Goal: Find specific page/section: Find specific page/section

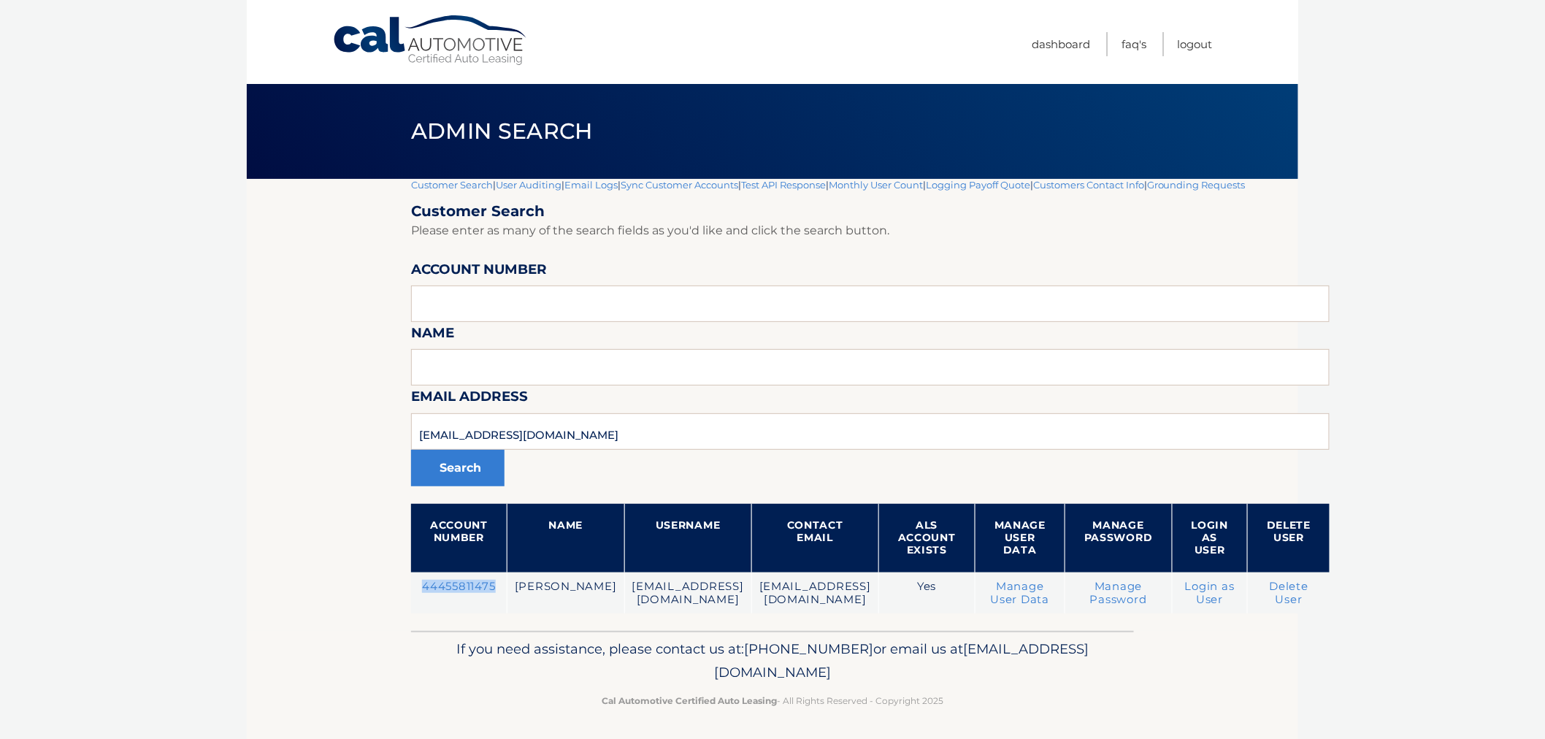
click at [448, 185] on link "Customer Search" at bounding box center [452, 185] width 82 height 12
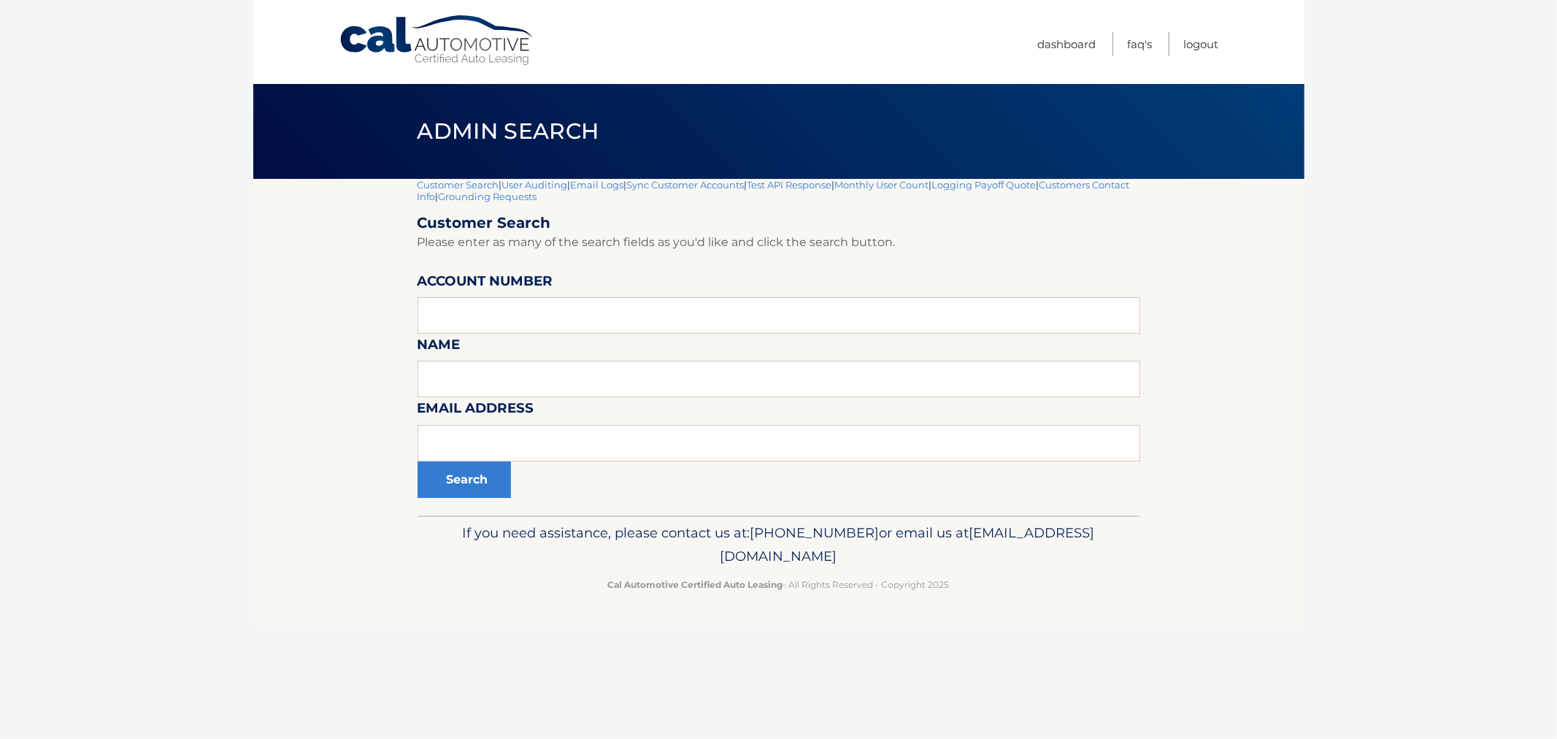
click at [449, 188] on link "Customer Search" at bounding box center [459, 185] width 82 height 12
